Goal: Information Seeking & Learning: Learn about a topic

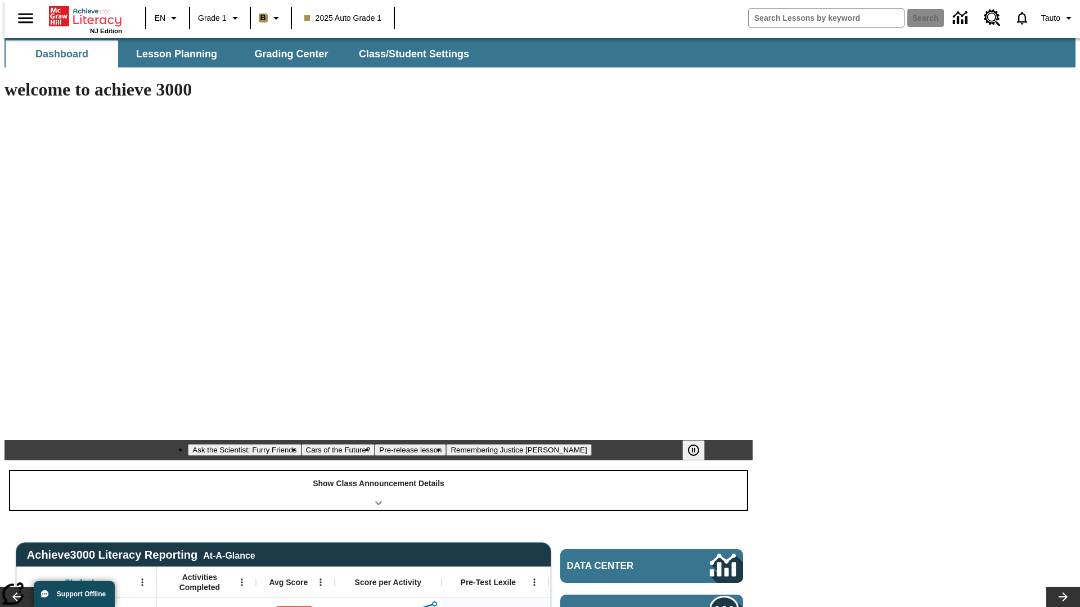
click at [378, 471] on div "Show Class Announcement Details" at bounding box center [378, 490] width 737 height 39
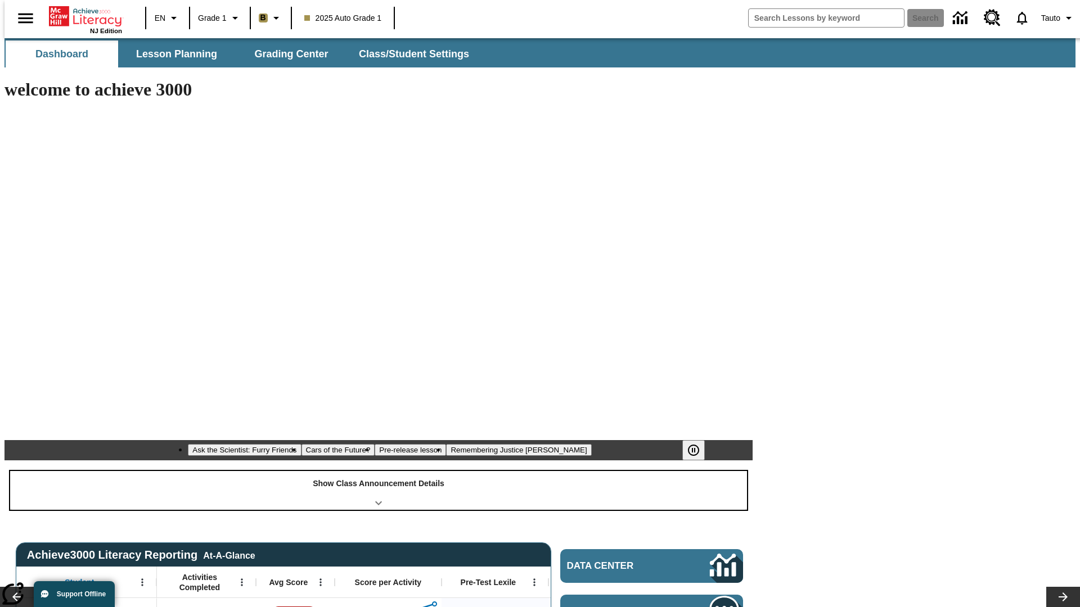
click at [378, 471] on div "Show Class Announcement Details" at bounding box center [378, 490] width 737 height 39
